Goal: Task Accomplishment & Management: Manage account settings

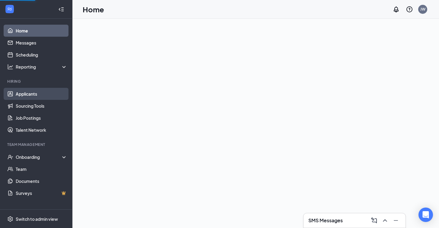
click at [25, 98] on link "Applicants" at bounding box center [42, 94] width 52 height 12
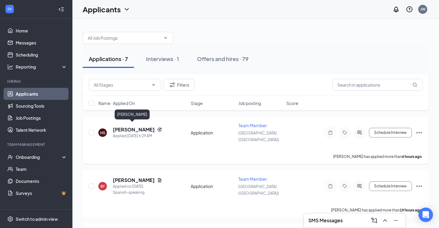
click at [126, 127] on h5 "[PERSON_NAME]" at bounding box center [134, 130] width 42 height 7
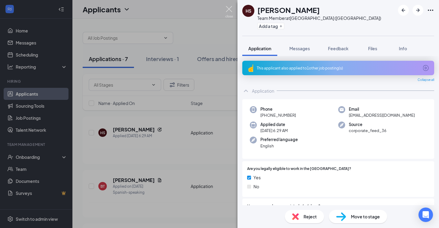
click at [229, 9] on img at bounding box center [229, 12] width 8 height 12
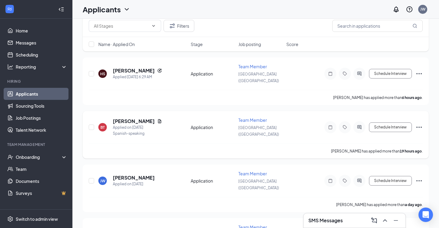
scroll to position [61, 0]
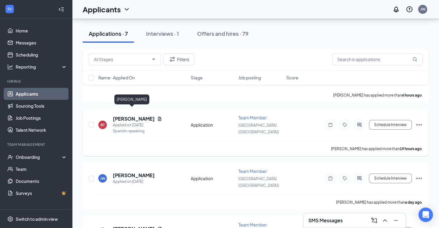
click at [127, 116] on h5 "[PERSON_NAME]" at bounding box center [134, 119] width 42 height 7
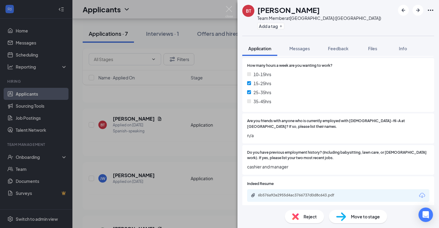
scroll to position [368, 0]
click at [229, 10] on img at bounding box center [229, 12] width 8 height 12
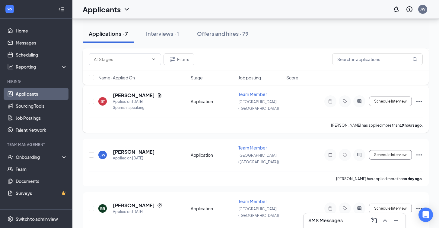
scroll to position [86, 0]
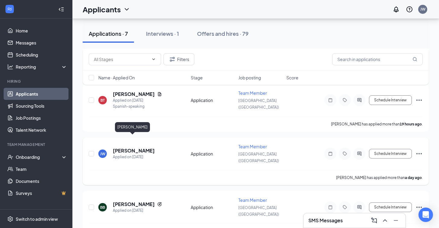
click at [134, 148] on h5 "[PERSON_NAME]" at bounding box center [134, 151] width 42 height 7
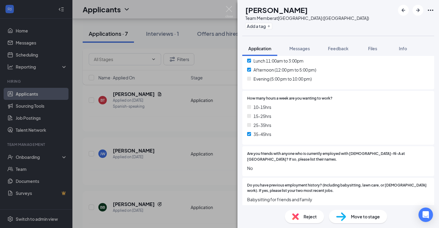
scroll to position [336, 0]
click at [229, 9] on img at bounding box center [229, 12] width 8 height 12
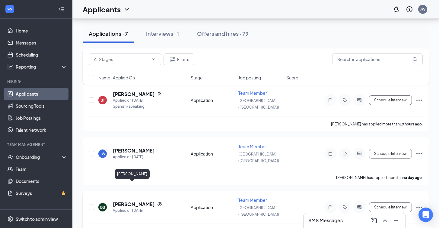
click at [130, 201] on h5 "[PERSON_NAME]" at bounding box center [134, 204] width 42 height 7
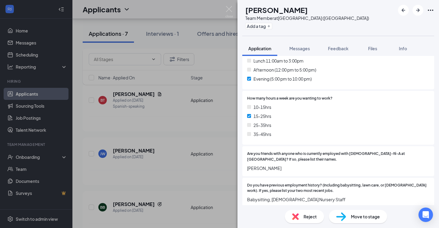
scroll to position [353, 0]
click at [228, 10] on img at bounding box center [229, 12] width 8 height 12
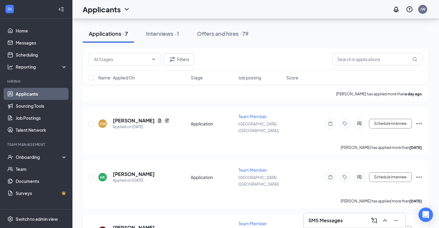
scroll to position [223, 0]
click at [134, 172] on h5 "[PERSON_NAME]" at bounding box center [134, 175] width 42 height 7
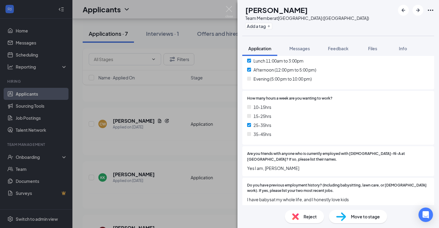
scroll to position [336, 0]
click at [229, 10] on img at bounding box center [229, 12] width 8 height 12
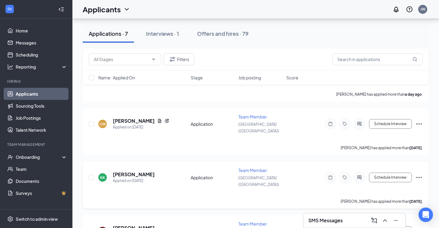
click at [420, 174] on icon "Ellipses" at bounding box center [418, 177] width 7 height 7
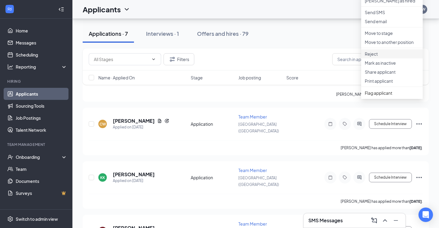
click at [389, 57] on p "Reject" at bounding box center [391, 54] width 54 height 6
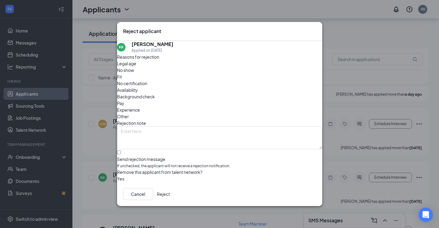
click at [170, 198] on button "Reject" at bounding box center [163, 194] width 13 height 12
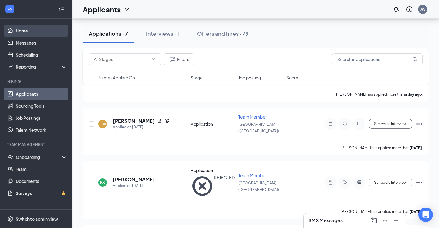
click at [20, 33] on link "Home" at bounding box center [42, 31] width 52 height 12
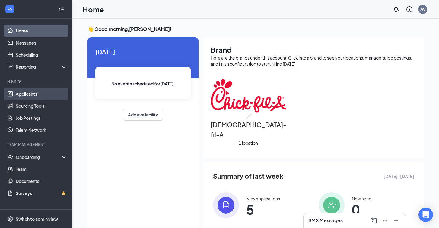
click at [28, 94] on link "Applicants" at bounding box center [42, 94] width 52 height 12
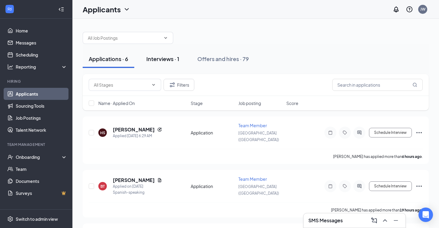
click at [163, 58] on div "Interviews · 1" at bounding box center [162, 59] width 33 height 8
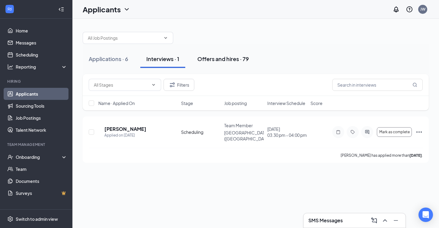
click at [212, 61] on div "Offers and hires · 79" at bounding box center [223, 59] width 52 height 8
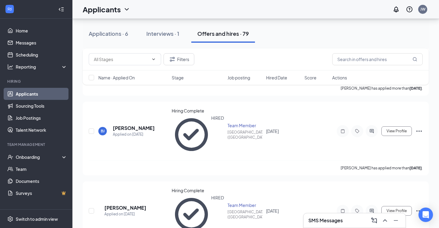
scroll to position [1053, 0]
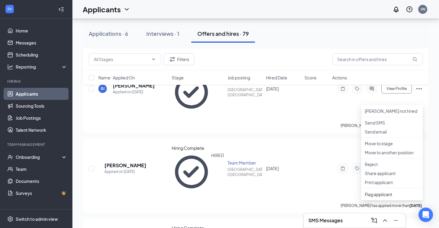
scroll to position [1102, 0]
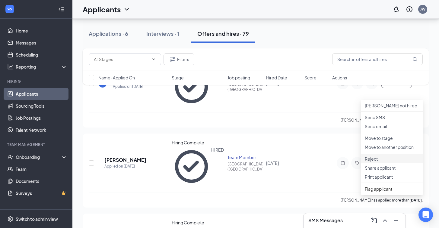
click at [379, 162] on p "Reject" at bounding box center [391, 159] width 54 height 6
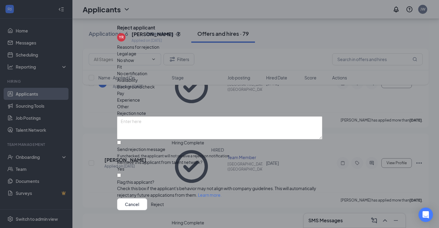
click at [164, 199] on button "Reject" at bounding box center [157, 205] width 13 height 12
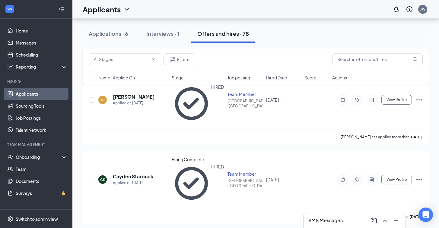
scroll to position [1728, 0]
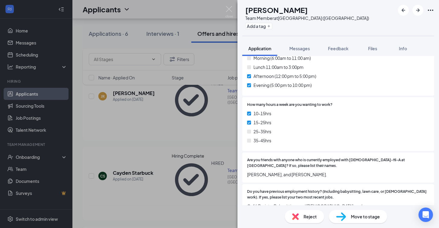
scroll to position [362, 0]
click at [229, 9] on img at bounding box center [229, 12] width 8 height 12
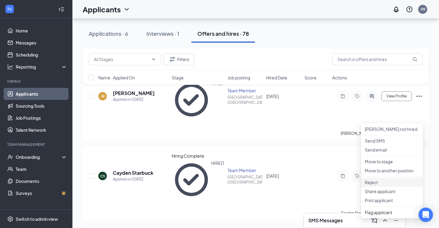
click at [380, 186] on p "Reject" at bounding box center [391, 183] width 54 height 6
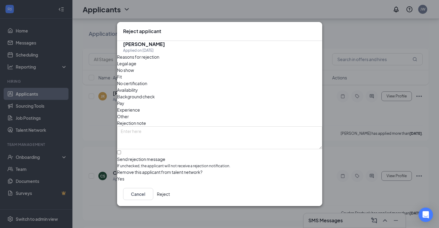
click at [170, 198] on button "Reject" at bounding box center [163, 194] width 13 height 12
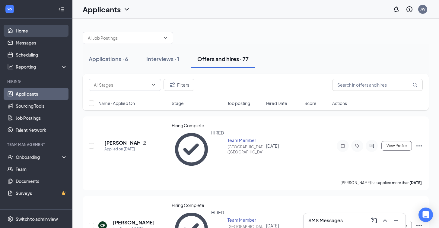
click at [26, 30] on link "Home" at bounding box center [42, 31] width 52 height 12
